Goal: Task Accomplishment & Management: Use online tool/utility

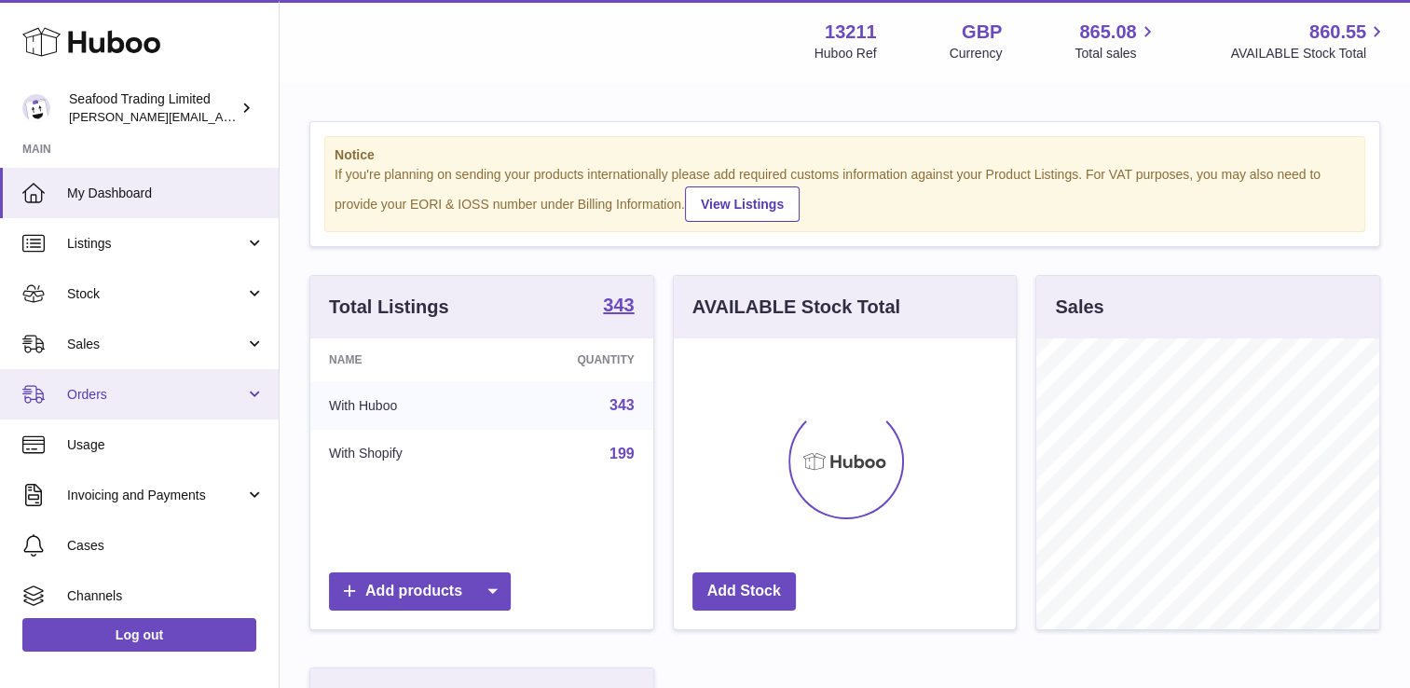
scroll to position [291, 343]
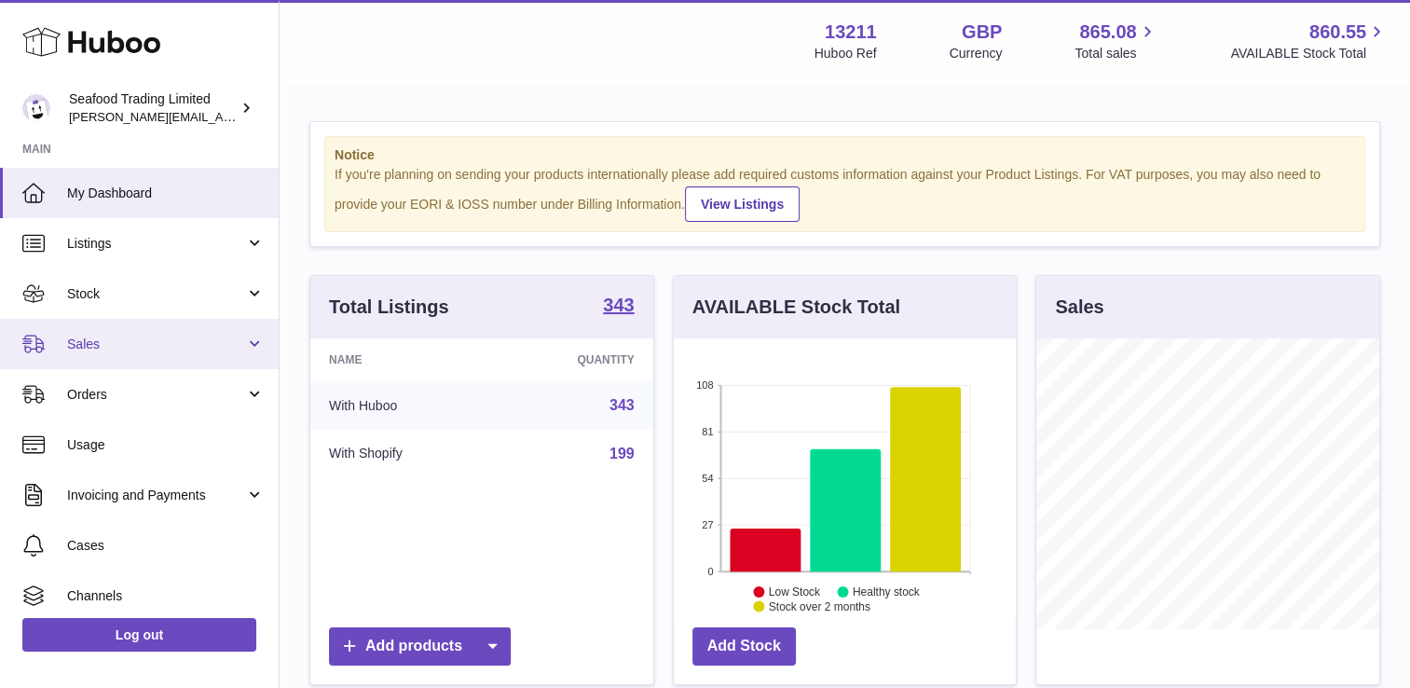
click at [143, 337] on span "Sales" at bounding box center [156, 345] width 178 height 18
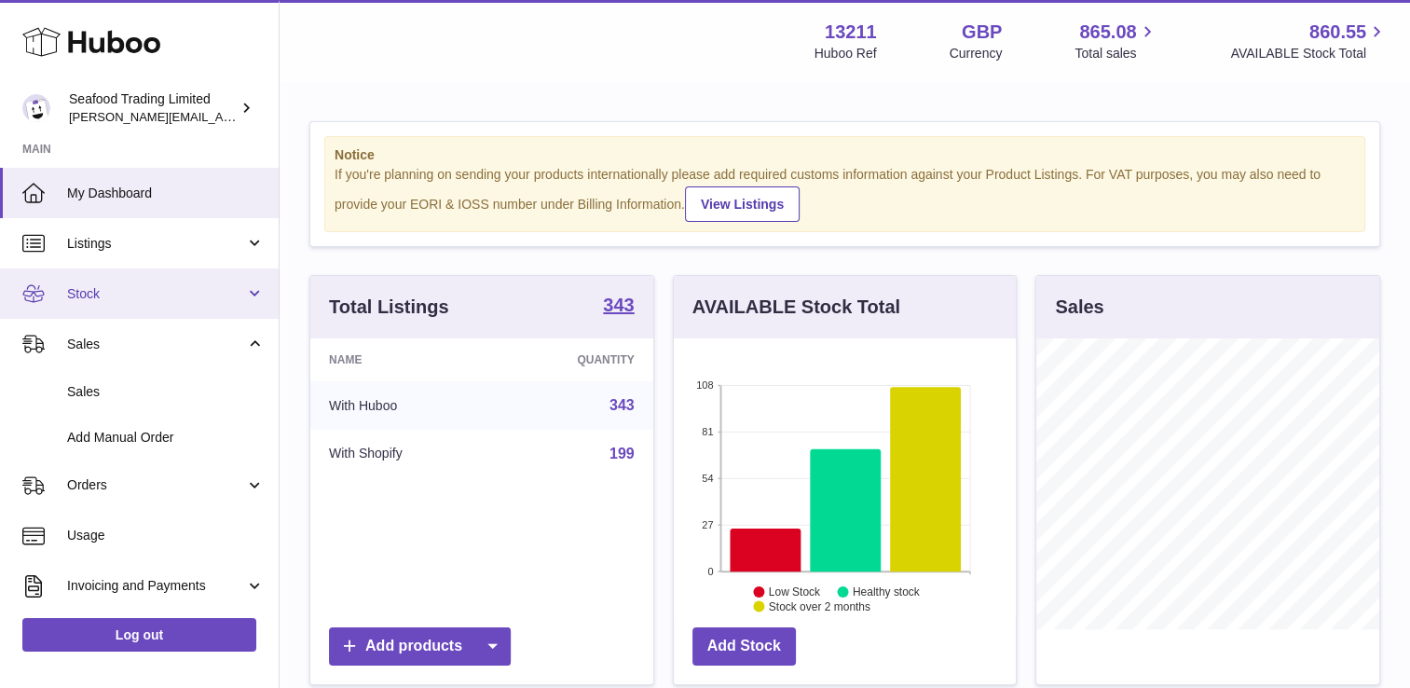
click at [145, 295] on span "Stock" at bounding box center [156, 294] width 178 height 18
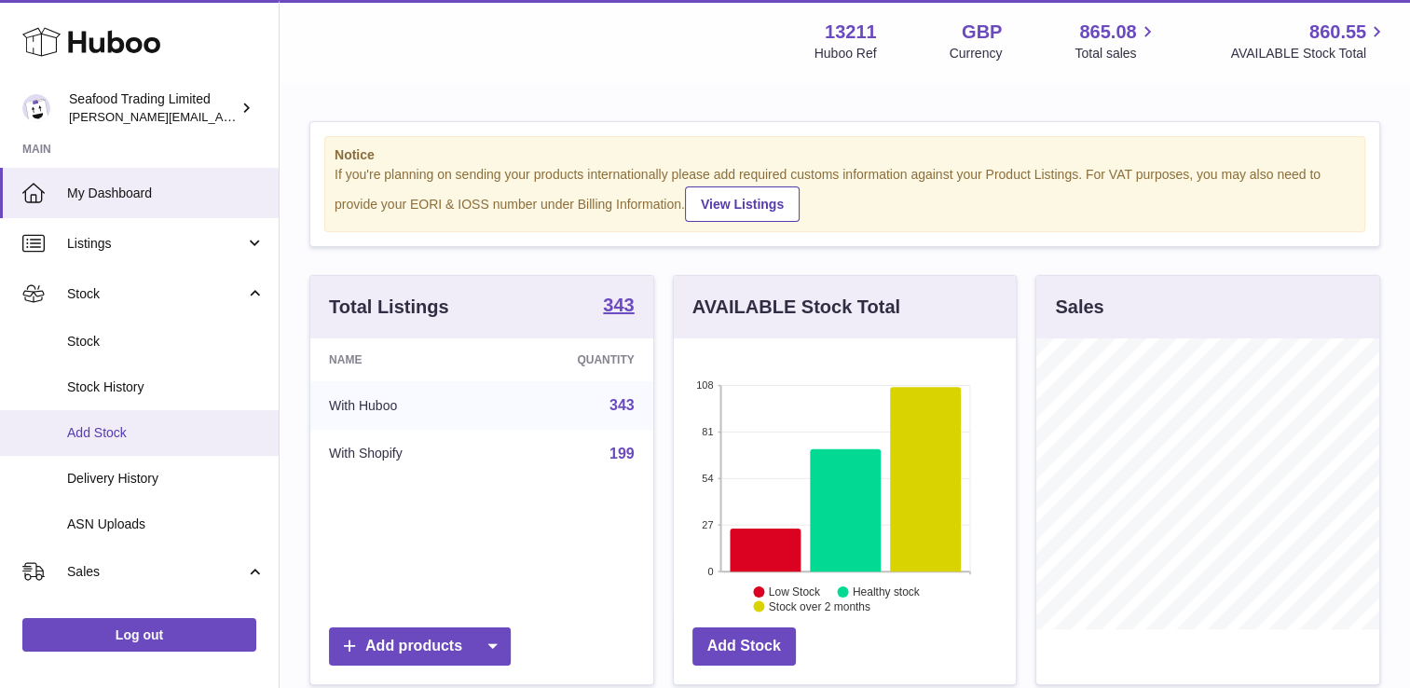
click at [143, 426] on span "Add Stock" at bounding box center [166, 433] width 198 height 18
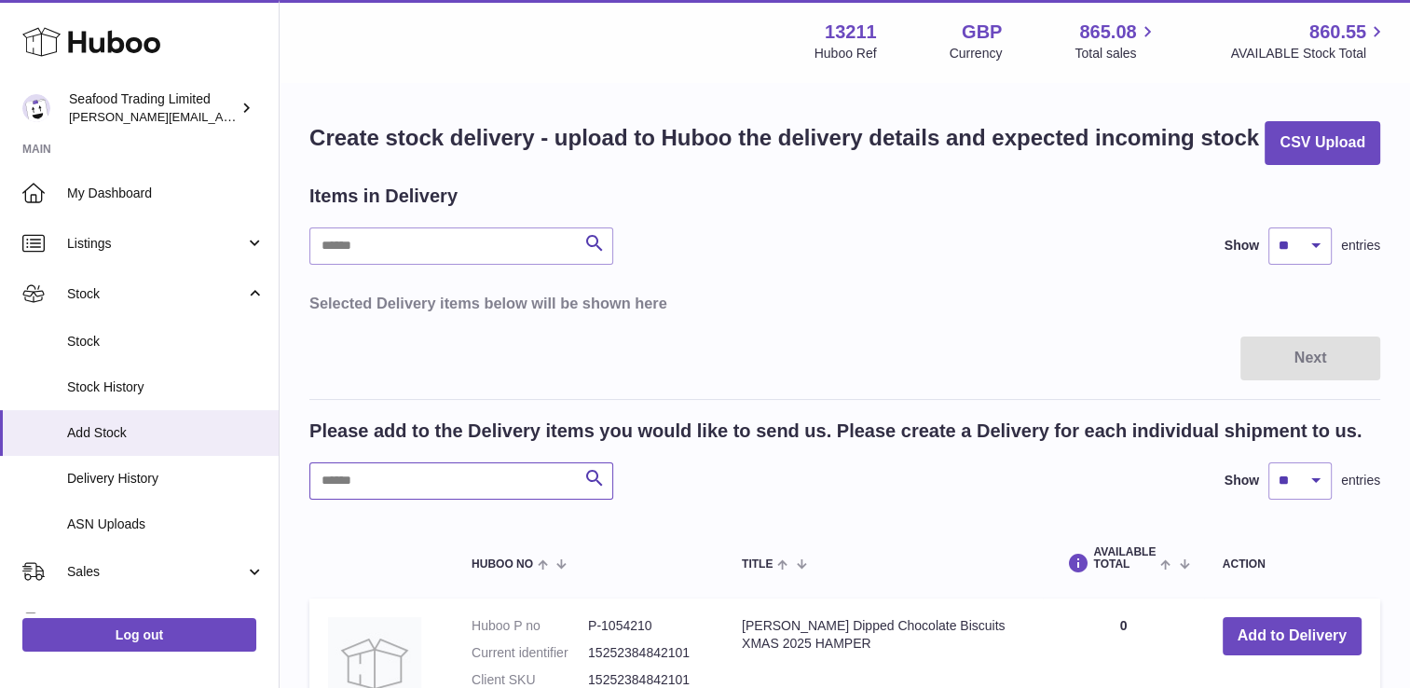
click at [447, 488] on input "text" at bounding box center [461, 480] width 304 height 37
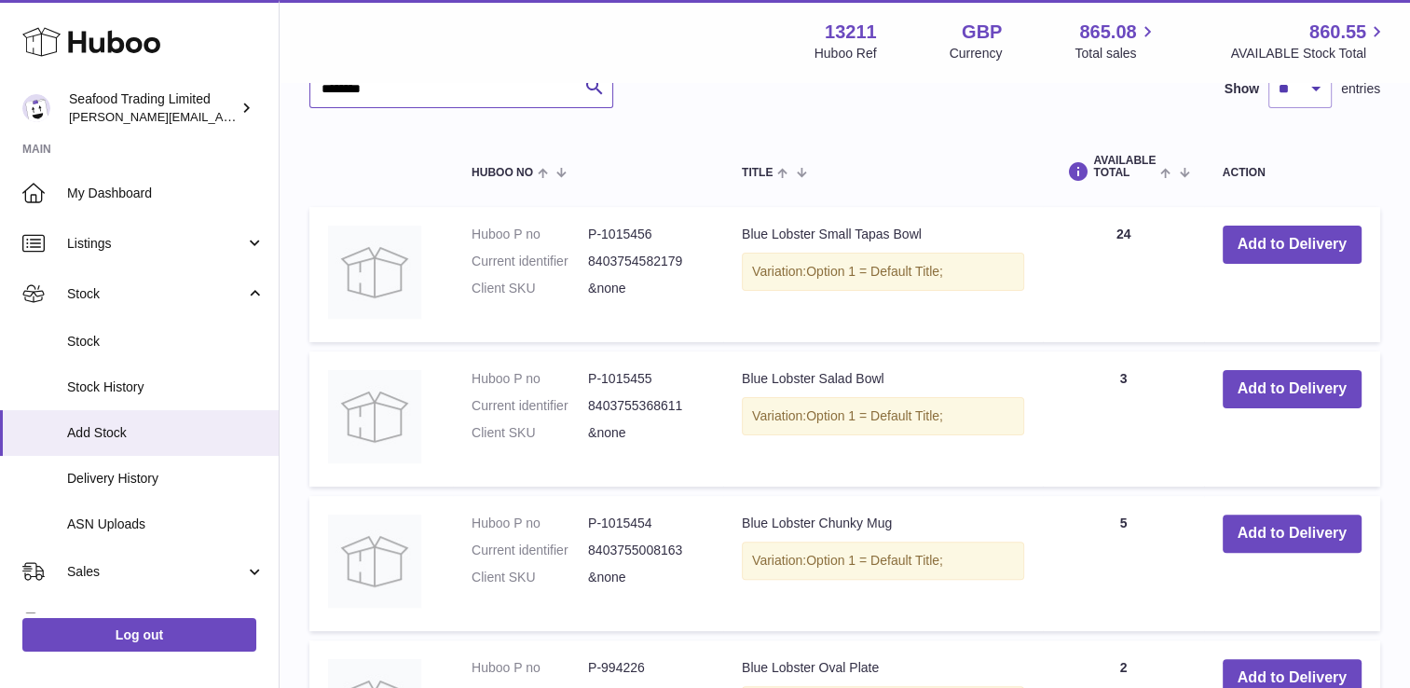
scroll to position [19, 0]
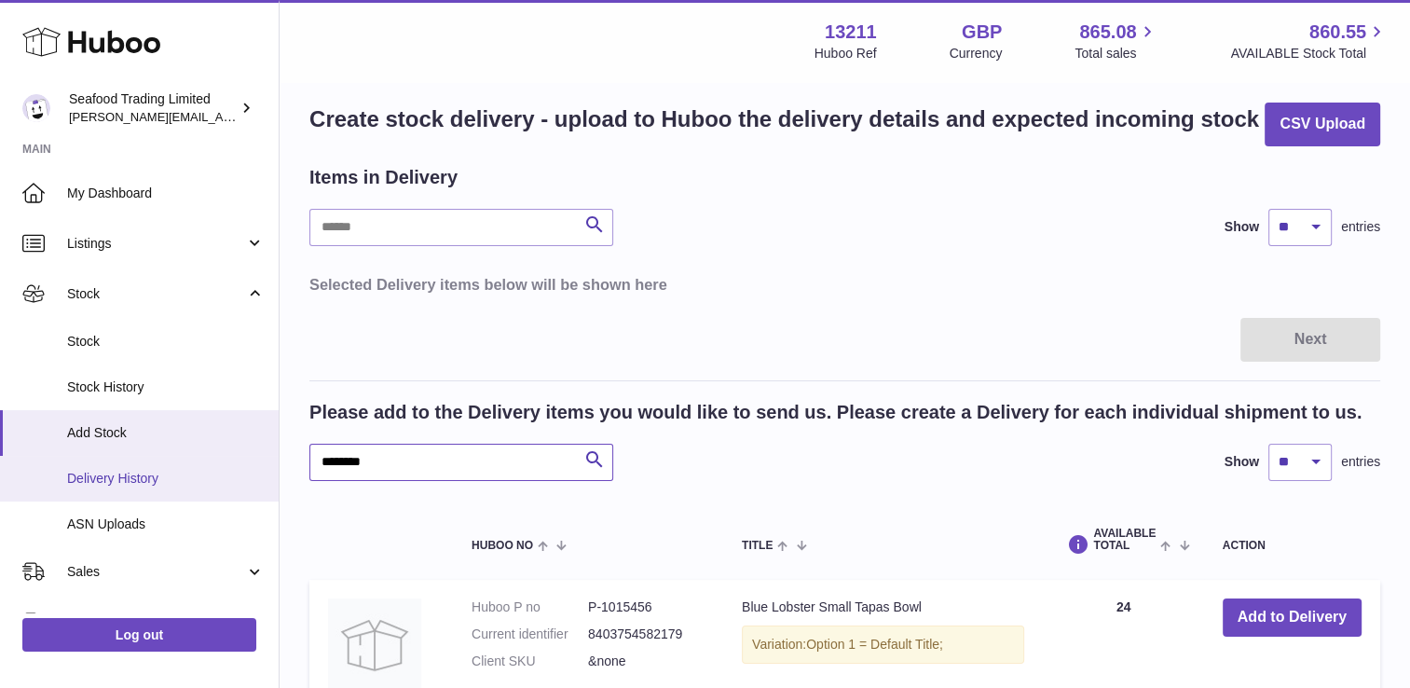
drag, startPoint x: 384, startPoint y: 462, endPoint x: 183, endPoint y: 469, distance: 201.5
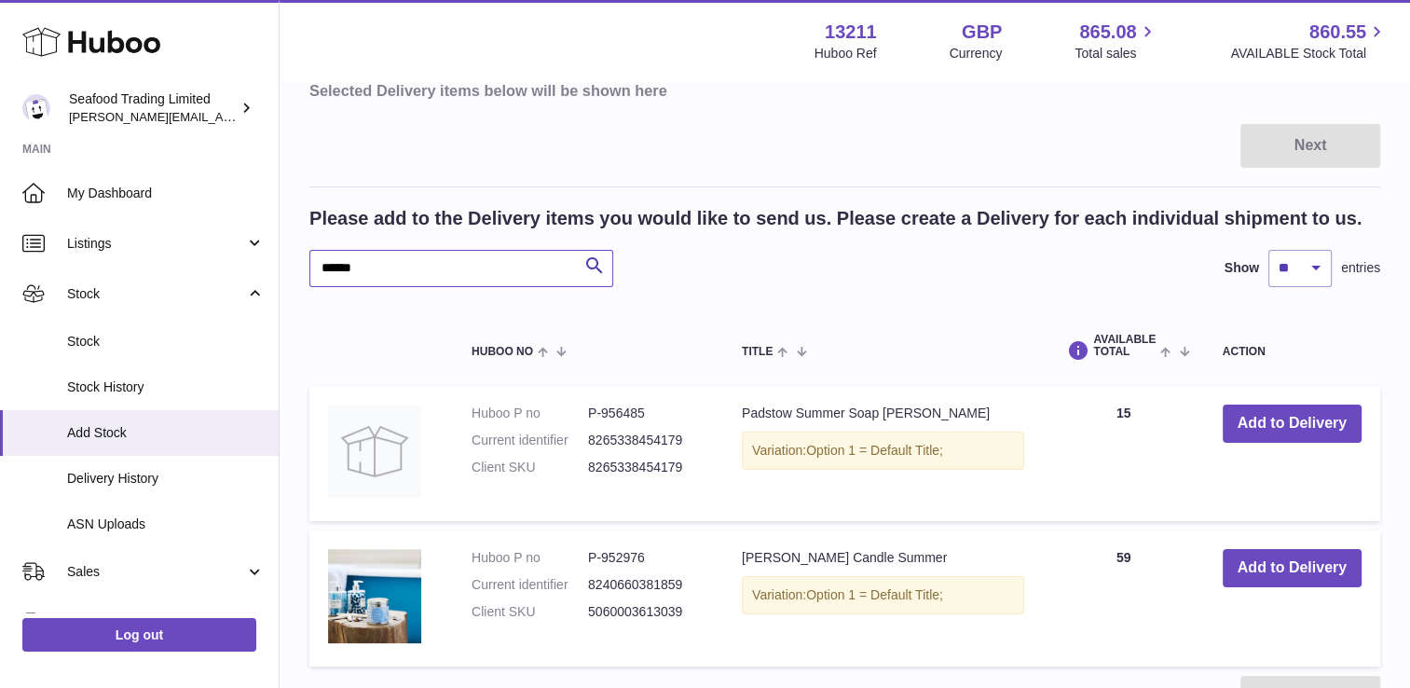
scroll to position [388, 0]
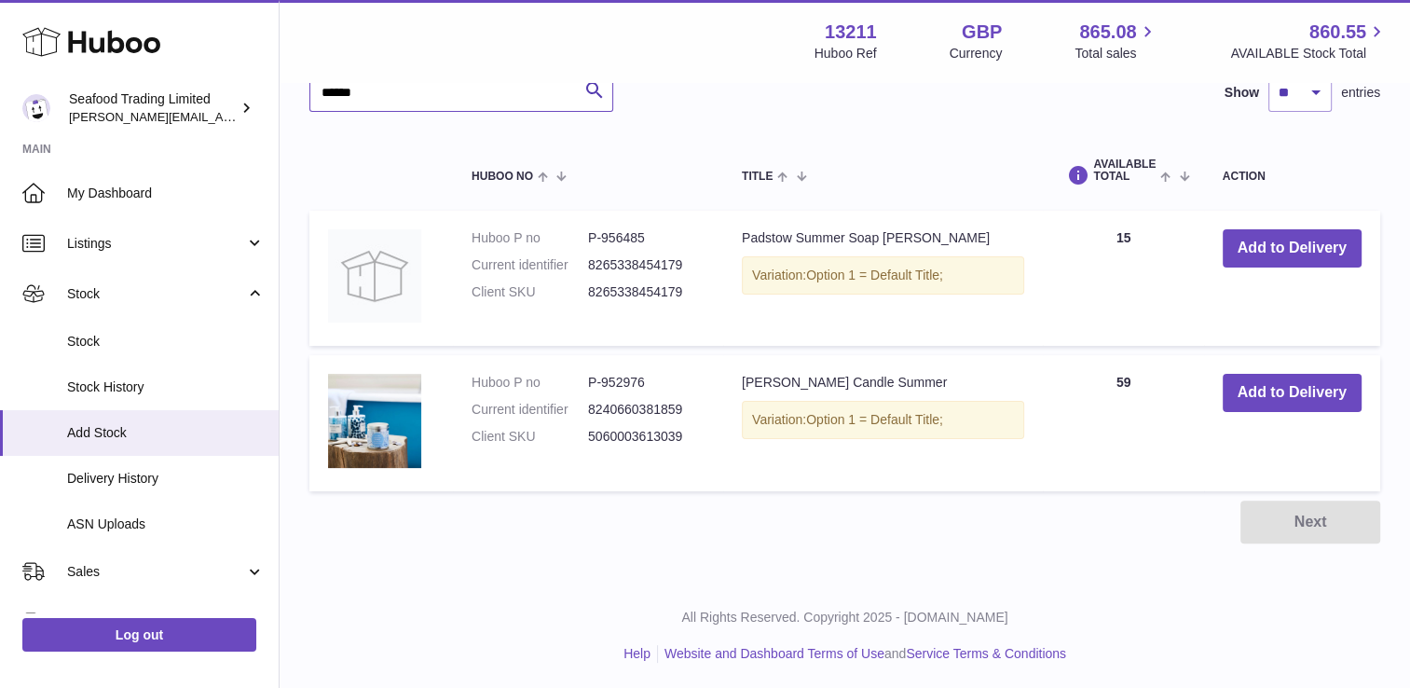
type input "******"
